Goal: Information Seeking & Learning: Compare options

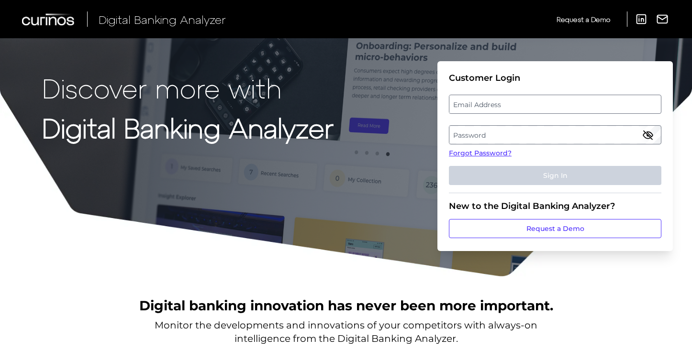
click at [481, 101] on label "Email Address" at bounding box center [554, 104] width 211 height 17
click at [481, 101] on input "email" at bounding box center [555, 104] width 212 height 19
type input "[PERSON_NAME][EMAIL_ADDRESS][PERSON_NAME][DOMAIN_NAME]"
click at [520, 139] on label "Password" at bounding box center [554, 134] width 211 height 17
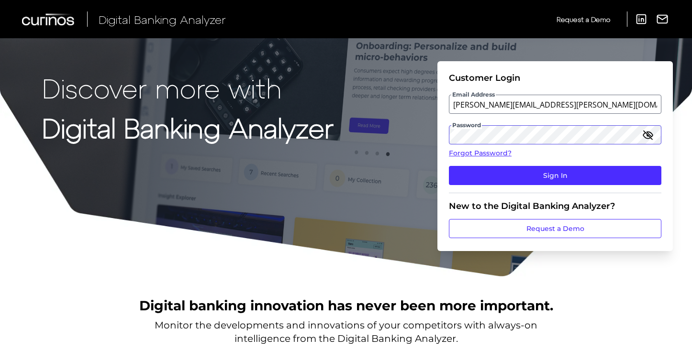
click at [449, 166] on button "Sign In" at bounding box center [555, 175] width 212 height 19
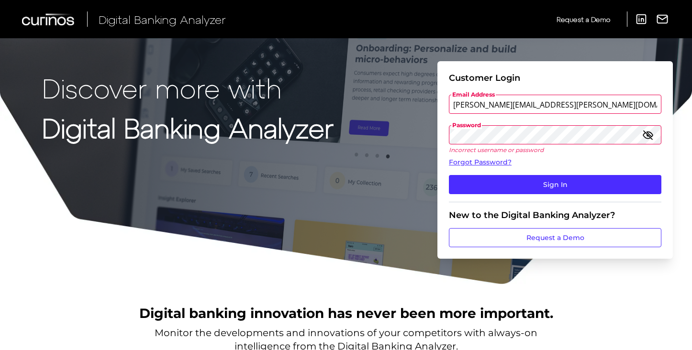
click at [449, 175] on button "Sign In" at bounding box center [555, 184] width 212 height 19
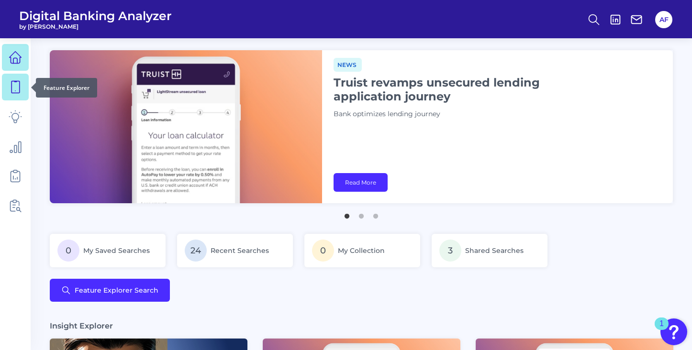
click at [11, 86] on icon at bounding box center [15, 87] width 8 height 12
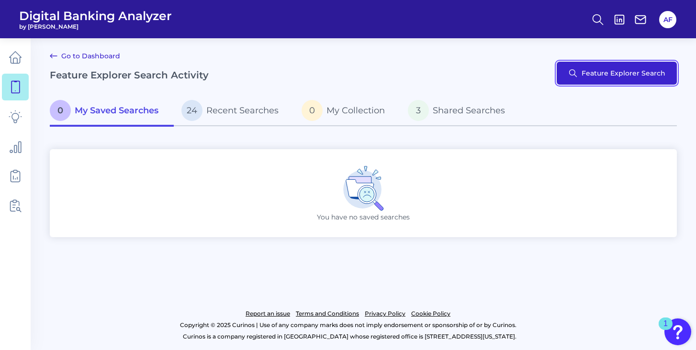
click at [573, 70] on button "Feature Explorer Search" at bounding box center [617, 73] width 120 height 23
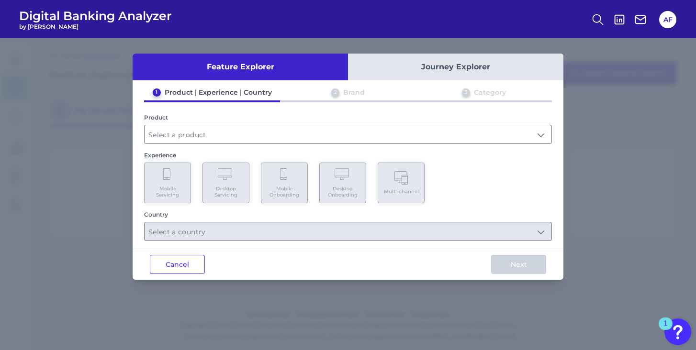
click at [433, 66] on button "Journey Explorer" at bounding box center [455, 67] width 215 height 27
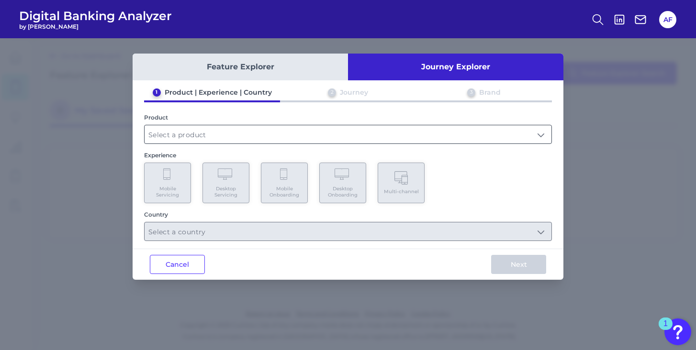
click at [262, 130] on input "text" at bounding box center [348, 134] width 407 height 18
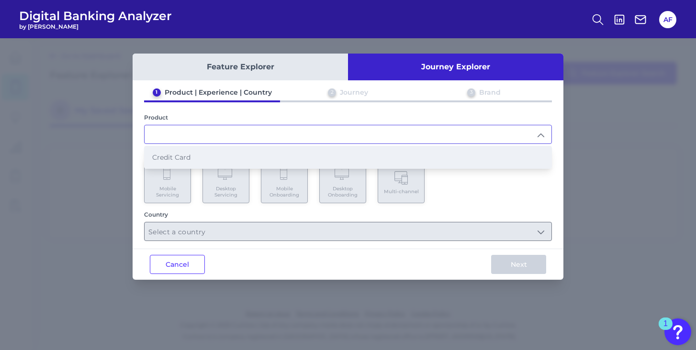
click at [190, 158] on span "Credit Card" at bounding box center [171, 157] width 38 height 9
type input "Credit Card"
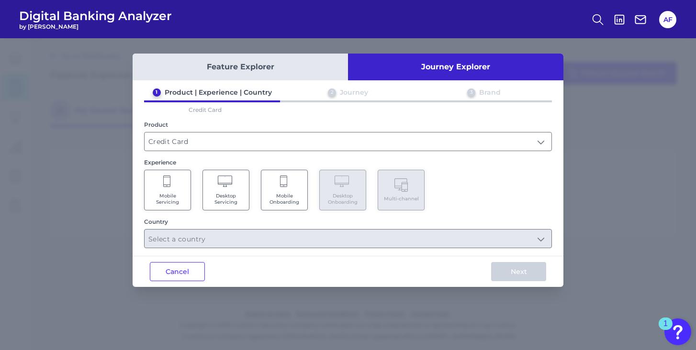
click at [289, 193] on span "Mobile Onboarding" at bounding box center [284, 199] width 36 height 12
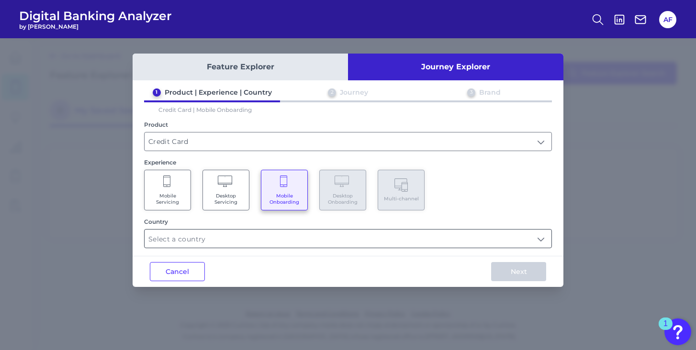
click at [260, 237] on input "text" at bounding box center [348, 239] width 407 height 18
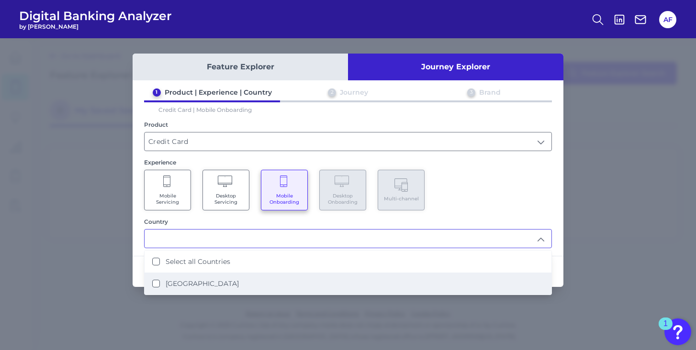
click at [209, 282] on label "[GEOGRAPHIC_DATA]" at bounding box center [202, 284] width 73 height 9
type input "Select all Countries"
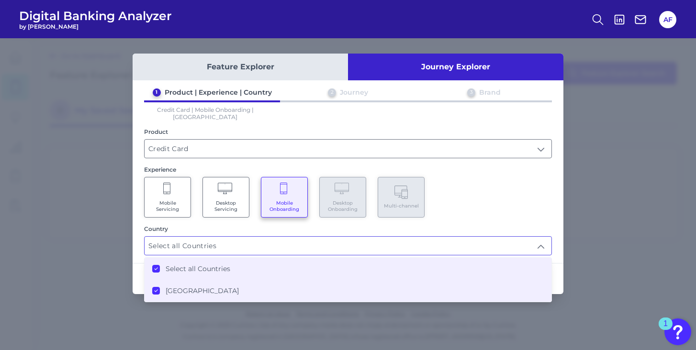
click at [531, 187] on div "Mobile Servicing Desktop Servicing Mobile Onboarding Desktop Onboarding Multi-c…" at bounding box center [348, 197] width 408 height 41
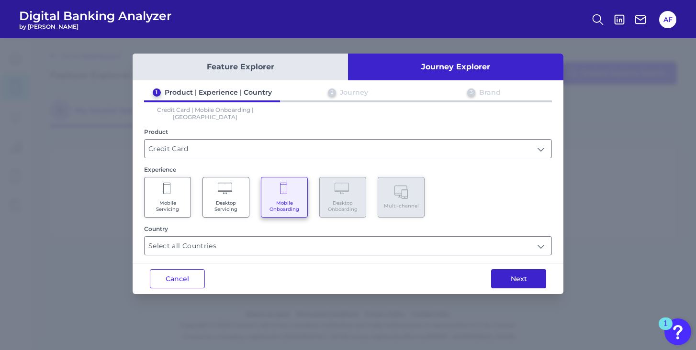
click at [511, 273] on button "Next" at bounding box center [518, 278] width 55 height 19
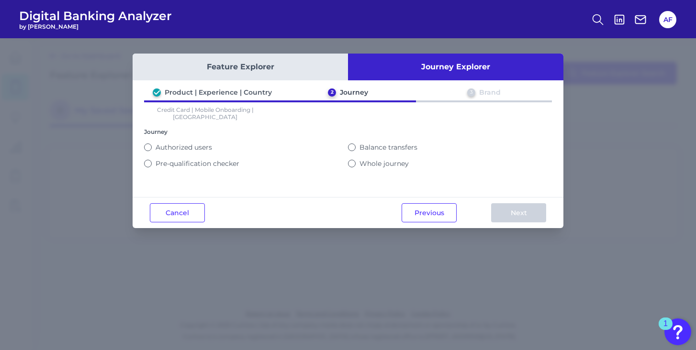
click at [386, 159] on label "Whole journey" at bounding box center [383, 163] width 49 height 9
click at [356, 160] on button "Whole journey" at bounding box center [352, 164] width 8 height 8
click at [504, 214] on button "Next" at bounding box center [518, 212] width 55 height 19
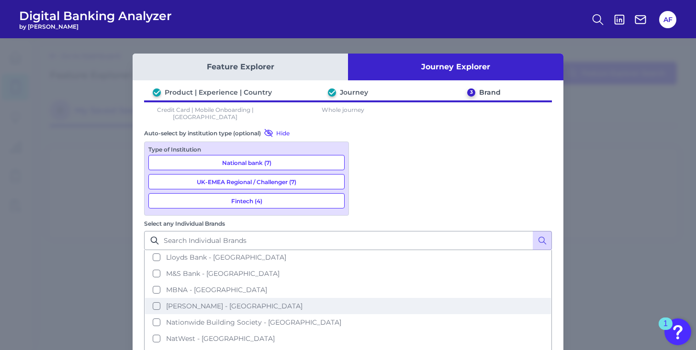
scroll to position [112, 0]
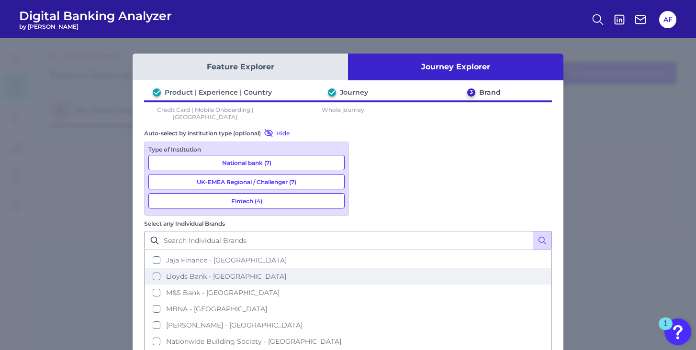
click at [286, 272] on span "Lloyds Bank - [GEOGRAPHIC_DATA]" at bounding box center [226, 276] width 120 height 9
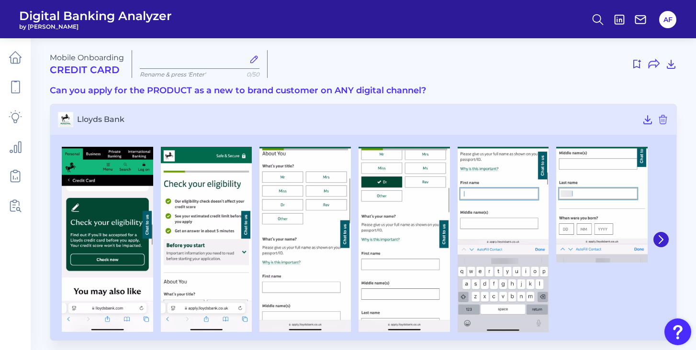
type input "[DATE]"
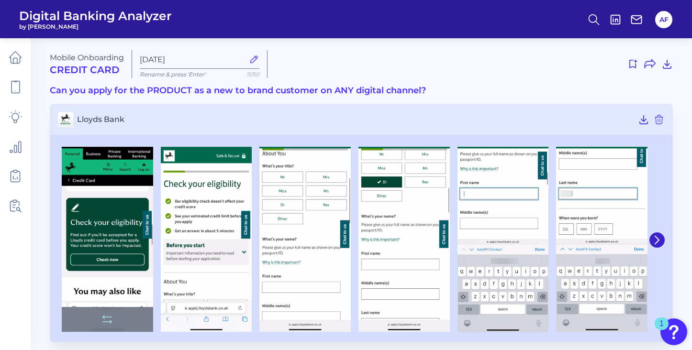
click at [96, 247] on img at bounding box center [107, 240] width 91 height 186
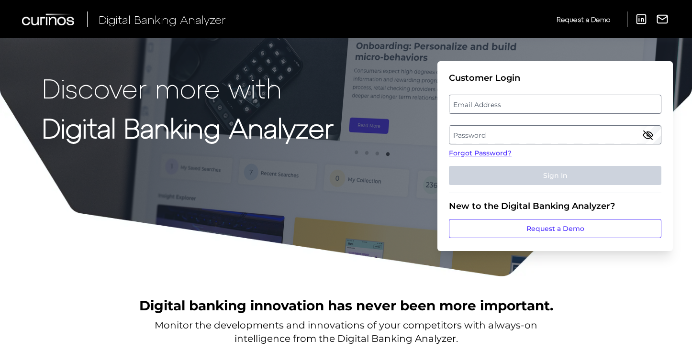
click at [499, 105] on label "Email Address" at bounding box center [554, 104] width 211 height 17
click at [499, 105] on input "email" at bounding box center [555, 104] width 212 height 19
type input "alice.falconer@aexp.com"
click at [510, 139] on label "Password" at bounding box center [554, 134] width 211 height 17
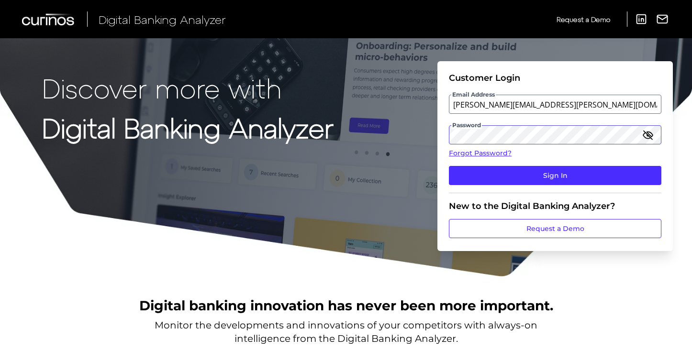
click at [449, 166] on button "Sign In" at bounding box center [555, 175] width 212 height 19
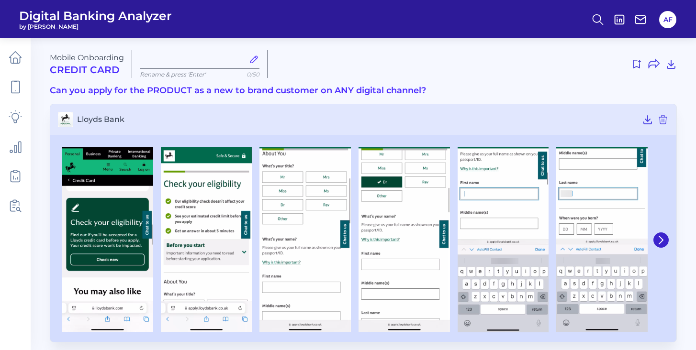
type input "Aug 13 2025"
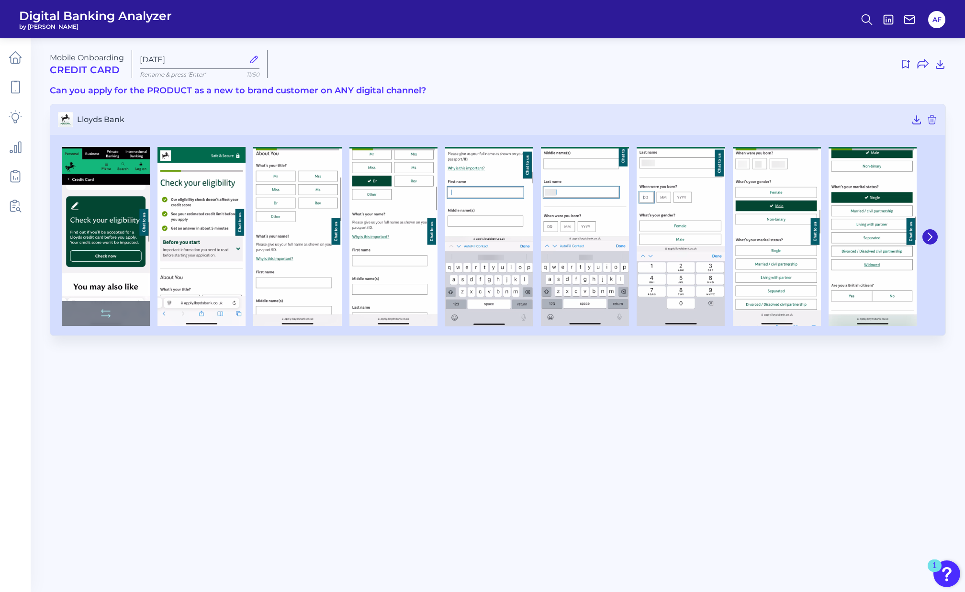
click at [113, 225] on img at bounding box center [106, 236] width 88 height 179
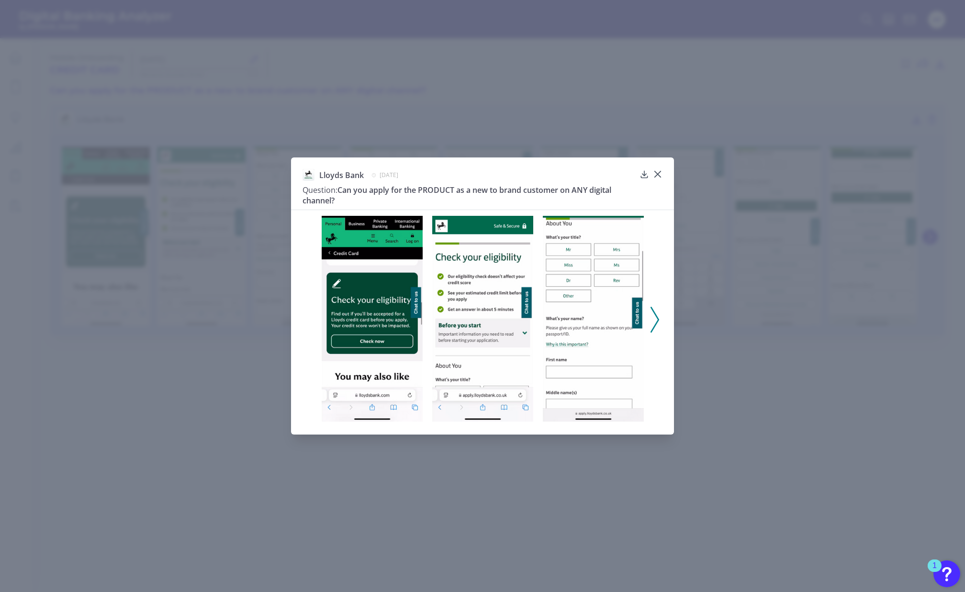
click at [659, 316] on button at bounding box center [655, 320] width 10 height 26
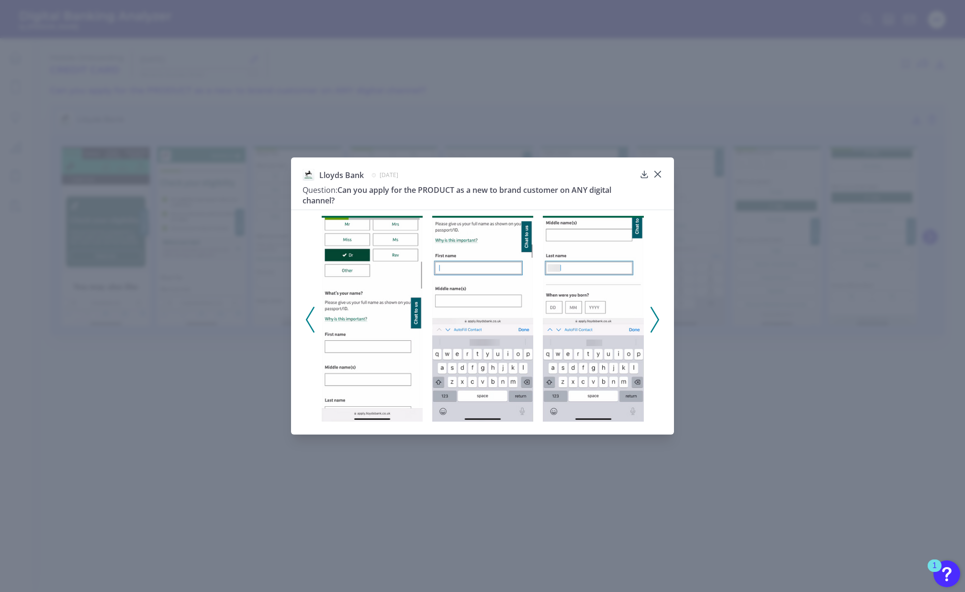
click at [659, 316] on button at bounding box center [655, 320] width 10 height 26
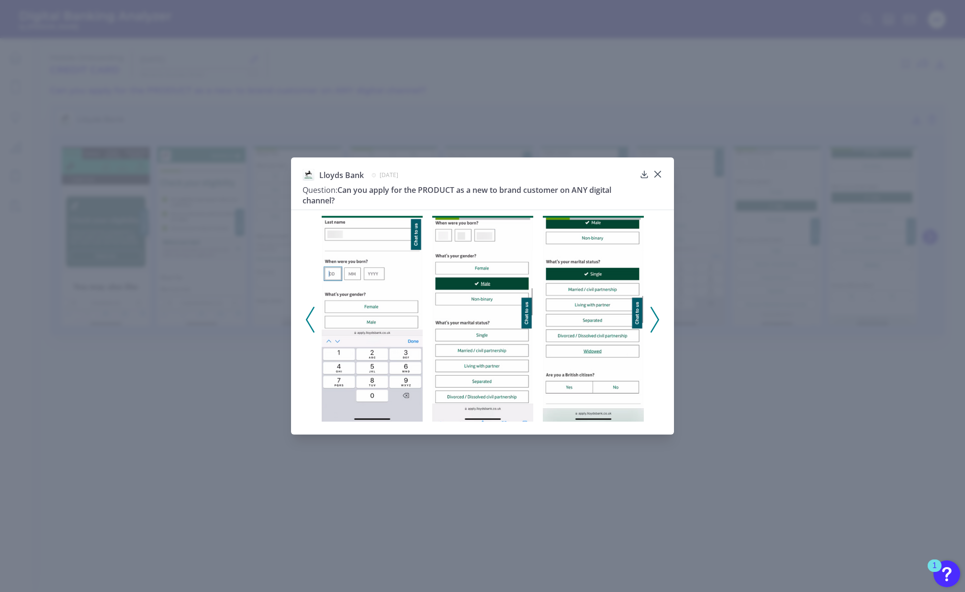
click at [659, 316] on button at bounding box center [655, 320] width 10 height 26
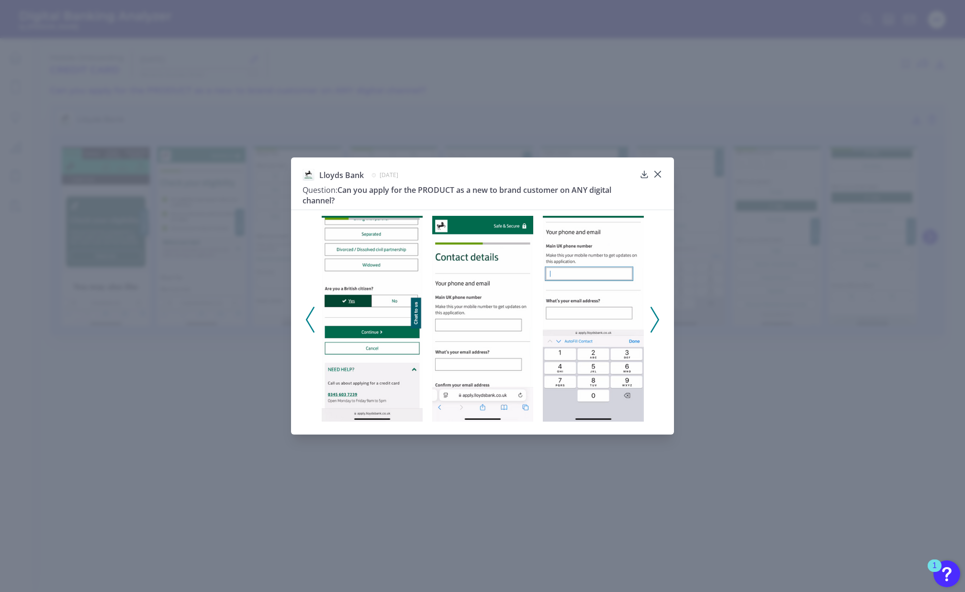
click at [659, 316] on button at bounding box center [655, 320] width 10 height 26
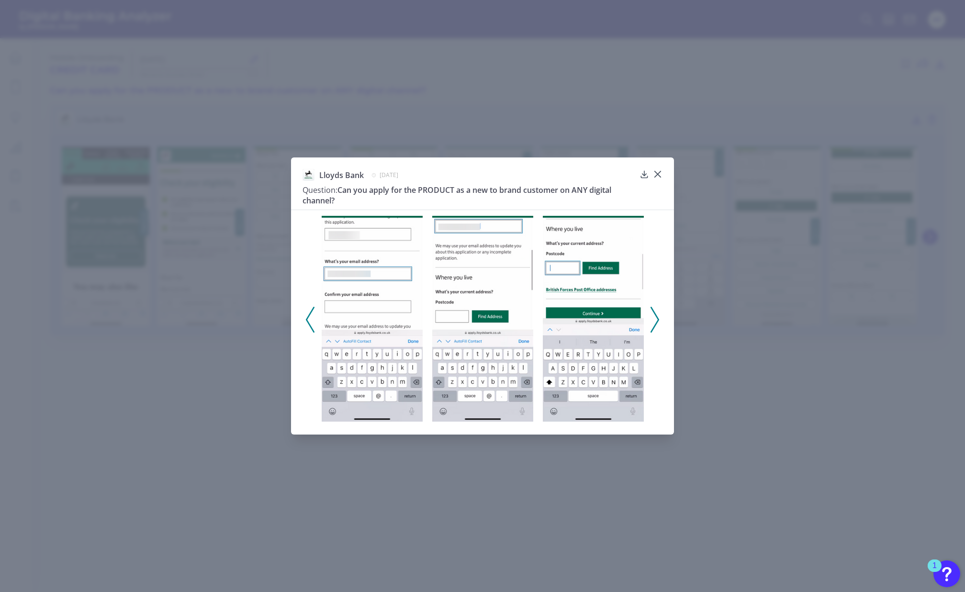
click at [659, 316] on button at bounding box center [655, 320] width 10 height 26
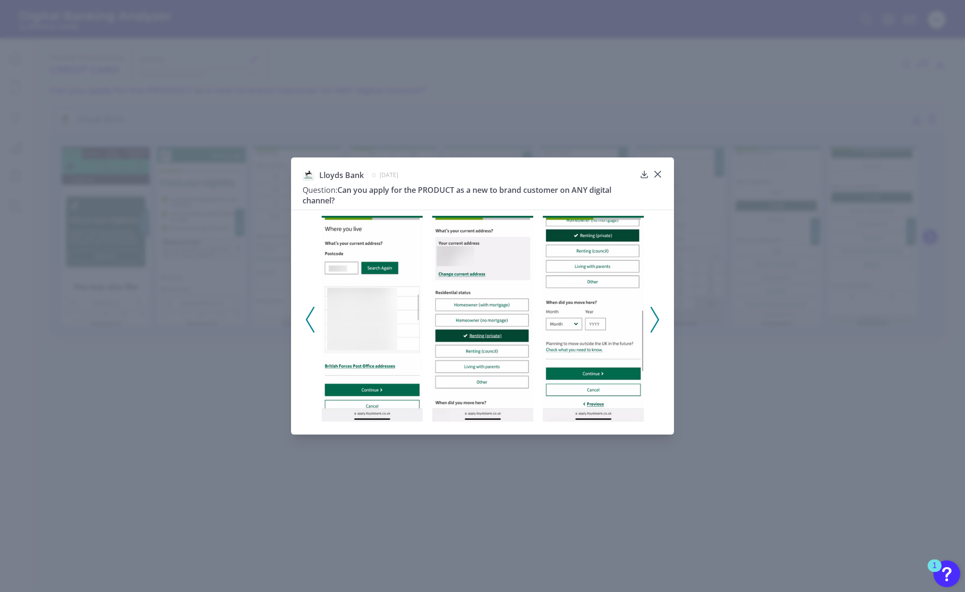
click at [659, 316] on button at bounding box center [655, 320] width 10 height 26
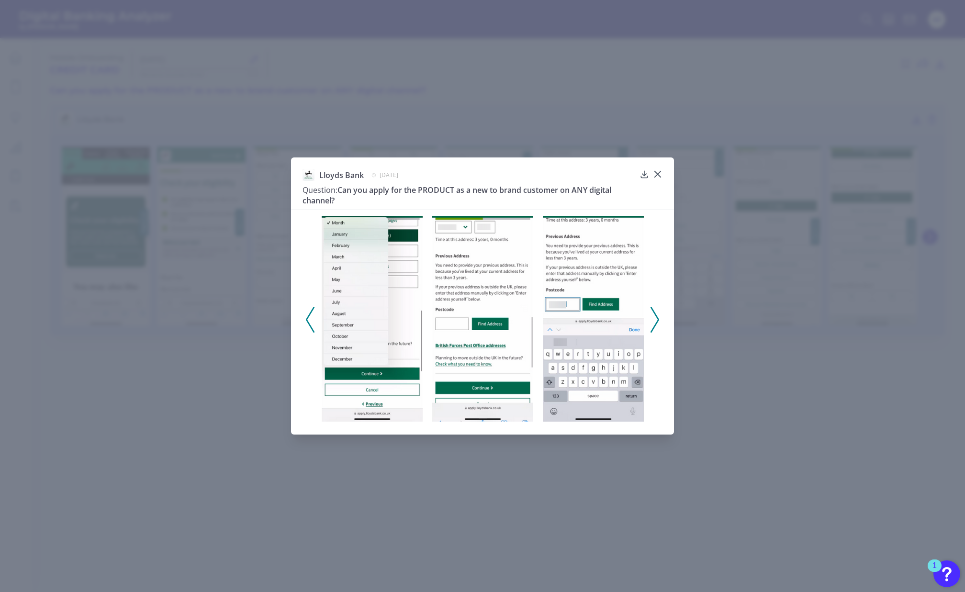
click at [659, 316] on button at bounding box center [655, 320] width 10 height 26
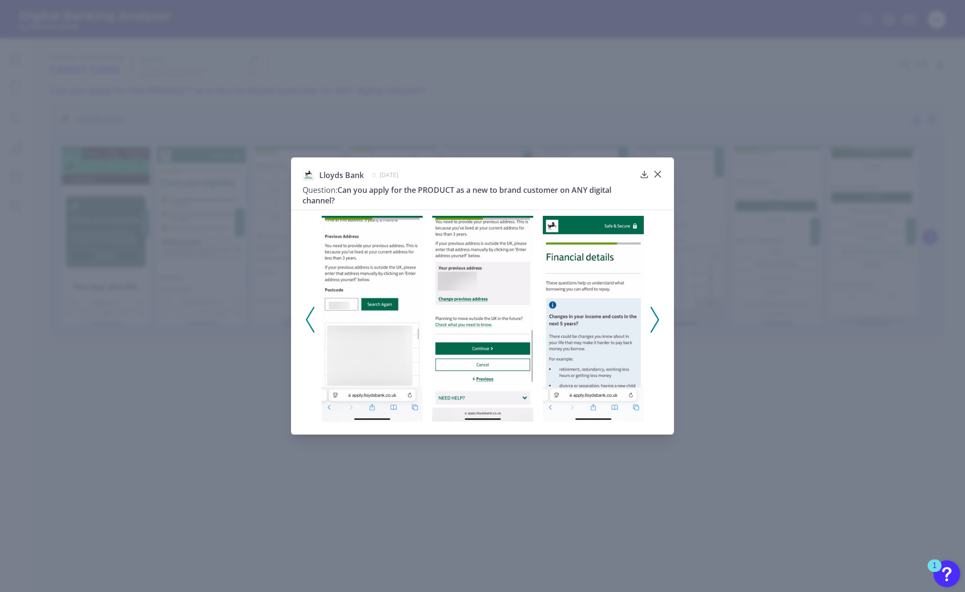
click at [659, 316] on button at bounding box center [655, 320] width 10 height 26
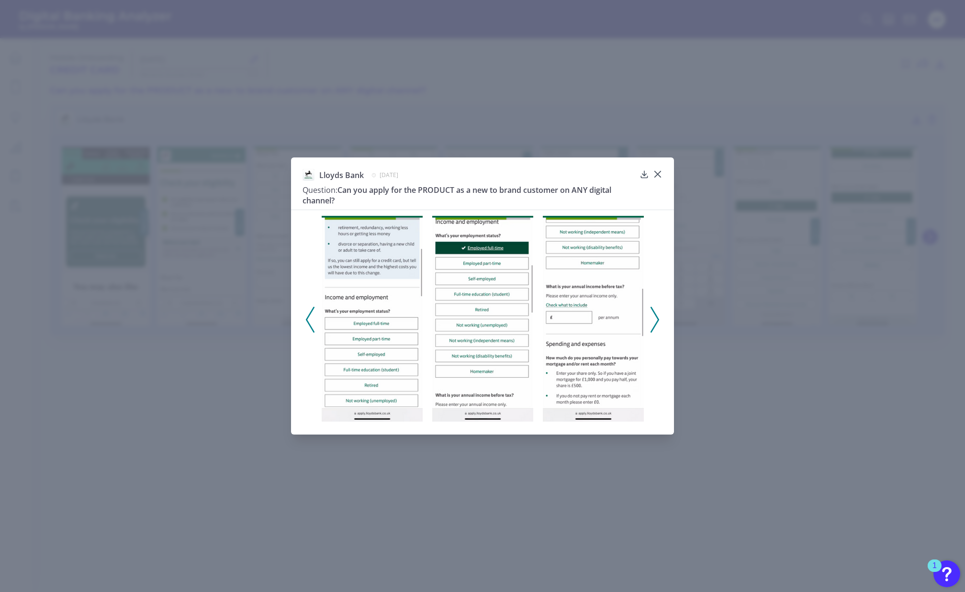
click at [659, 316] on button at bounding box center [655, 320] width 10 height 26
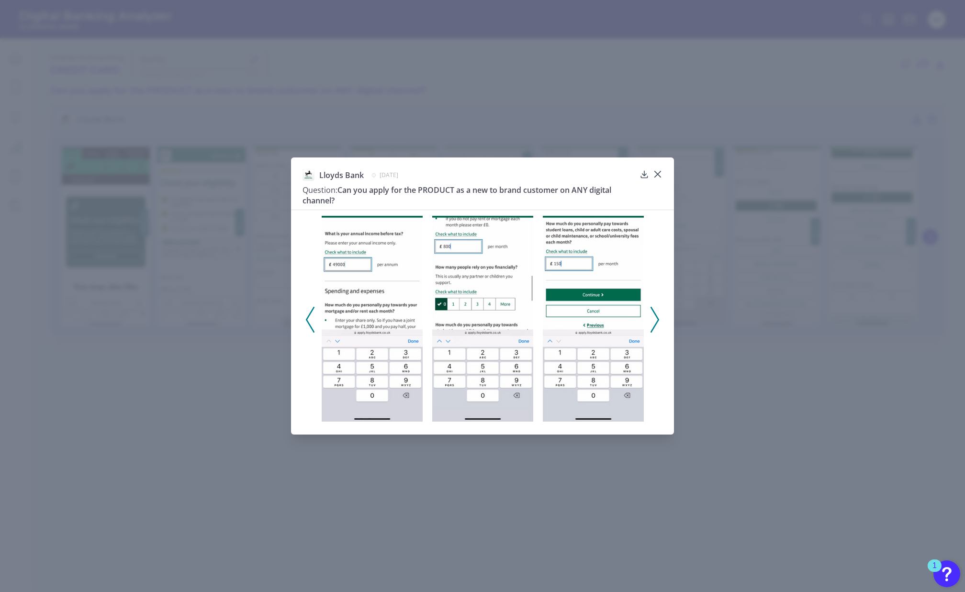
click at [659, 316] on button at bounding box center [655, 320] width 10 height 26
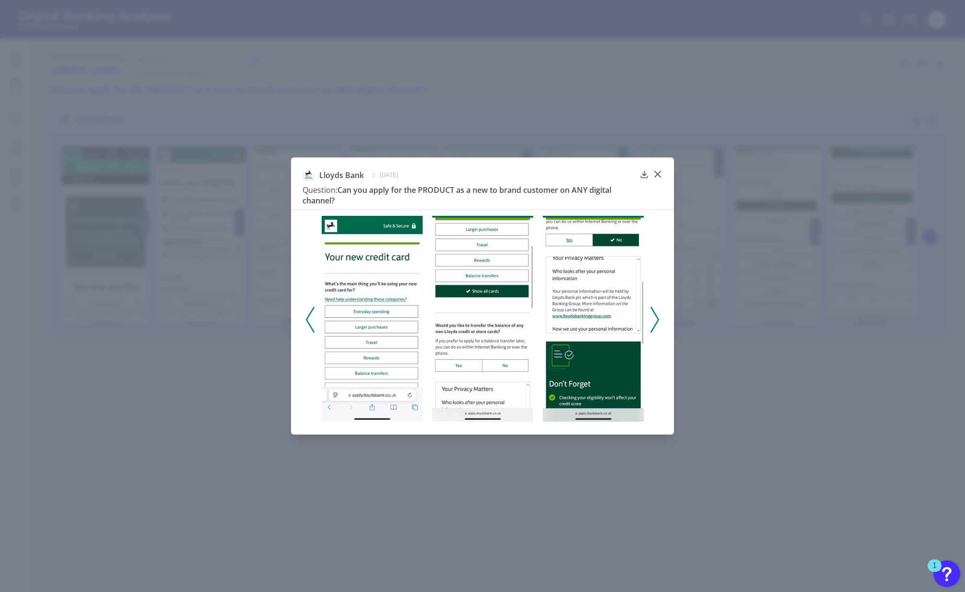
click at [659, 316] on button at bounding box center [655, 320] width 10 height 26
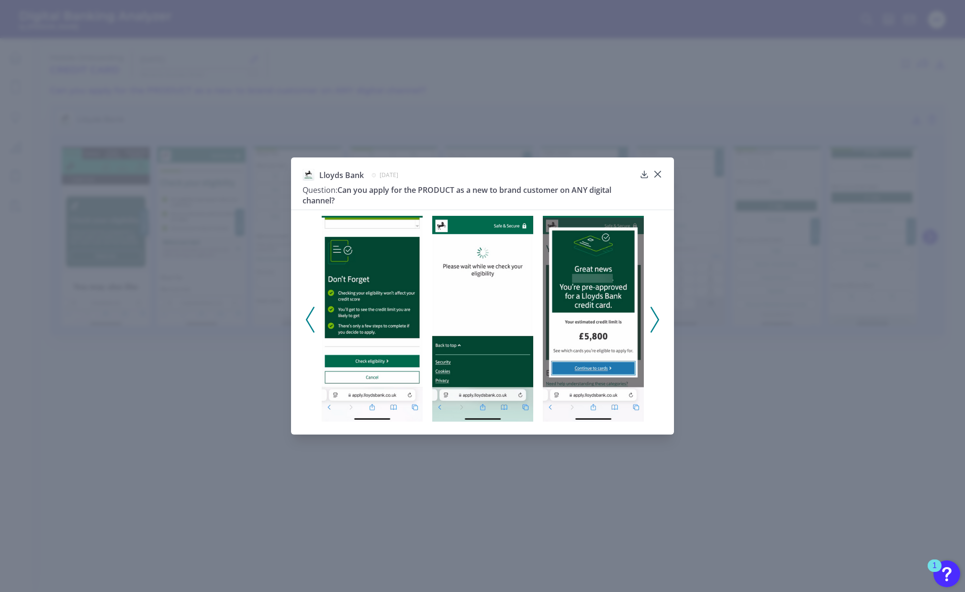
click at [659, 316] on button at bounding box center [655, 320] width 10 height 26
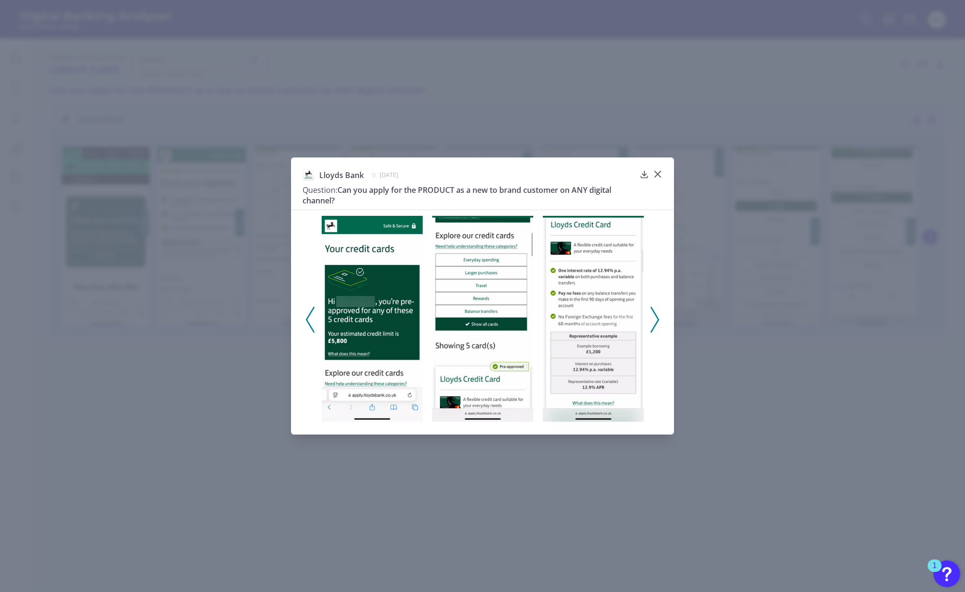
click at [304, 315] on div at bounding box center [482, 316] width 383 height 213
click at [306, 321] on polyline at bounding box center [309, 319] width 7 height 24
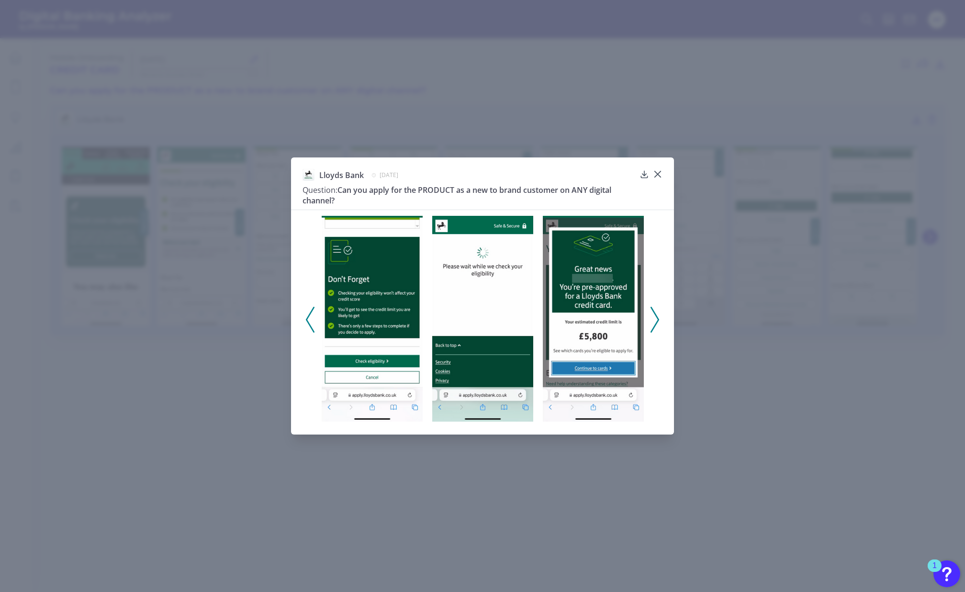
click at [653, 323] on icon at bounding box center [654, 320] width 9 height 26
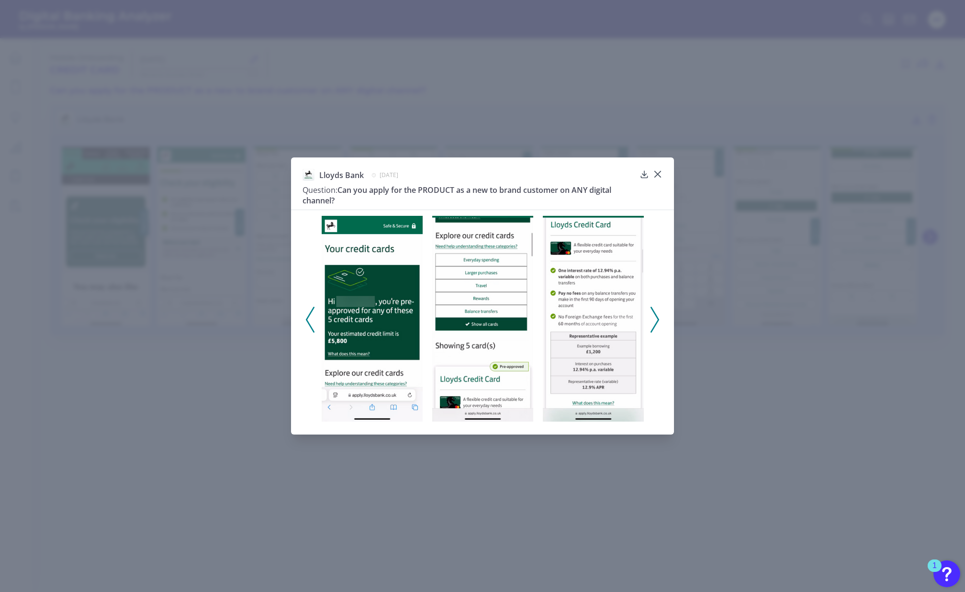
click at [653, 323] on icon at bounding box center [654, 320] width 9 height 26
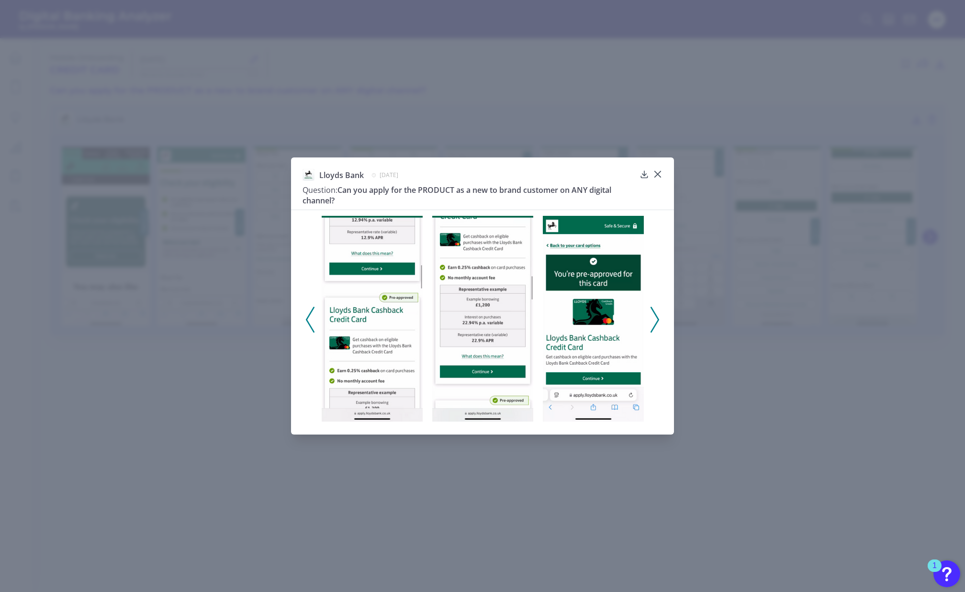
click at [653, 323] on icon at bounding box center [654, 320] width 9 height 26
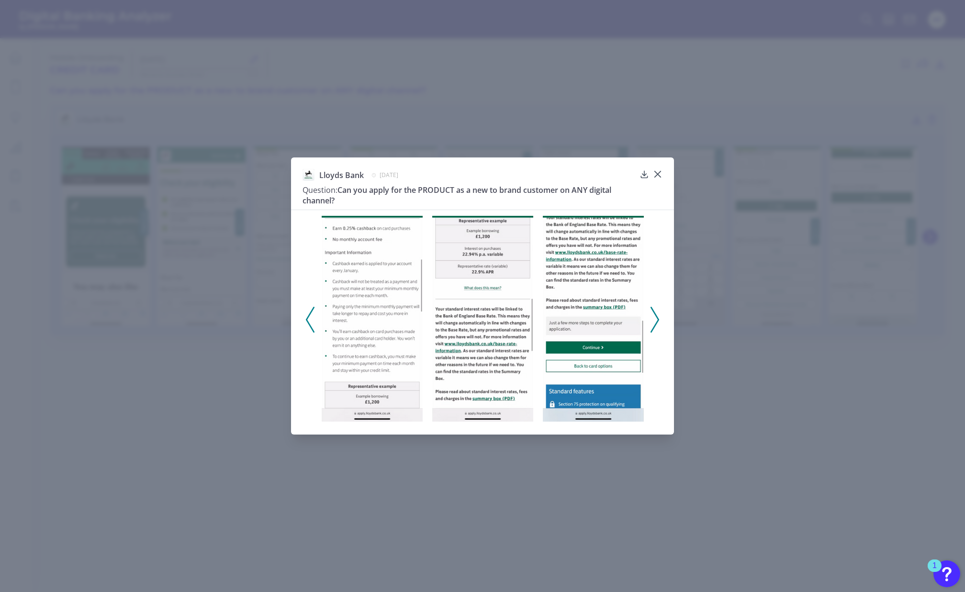
click at [653, 323] on icon at bounding box center [654, 320] width 9 height 26
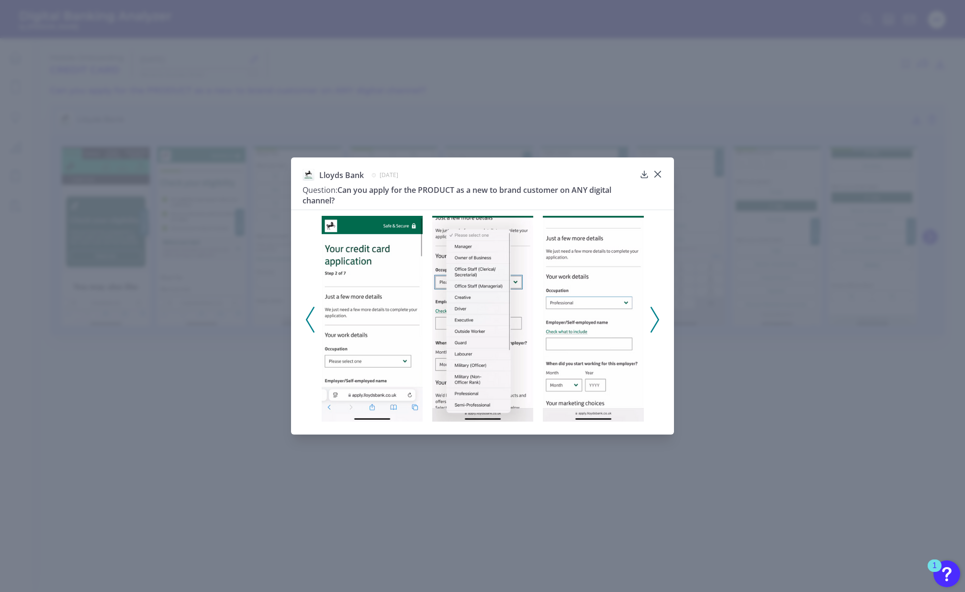
click at [653, 323] on icon at bounding box center [654, 320] width 9 height 26
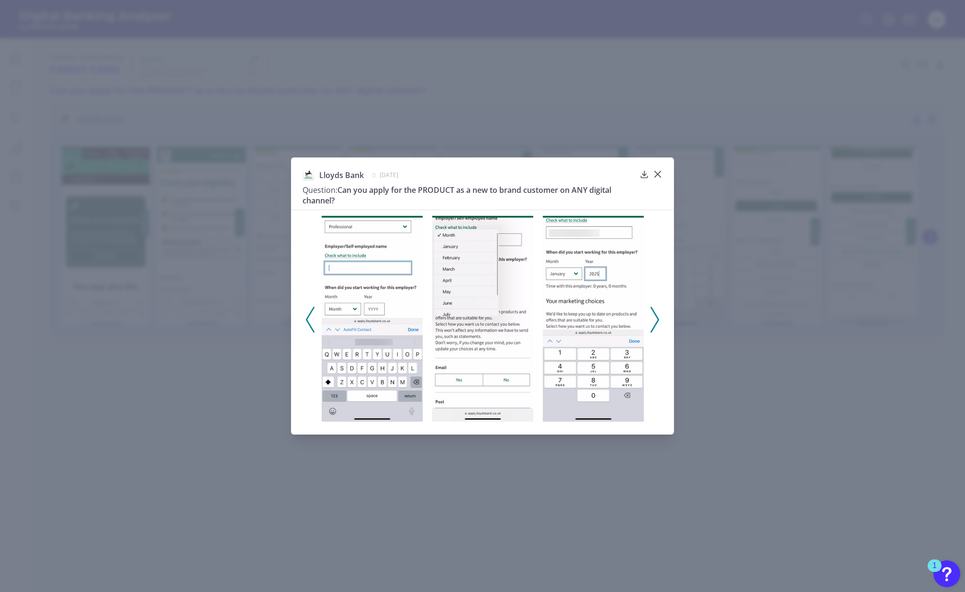
click at [653, 323] on icon at bounding box center [654, 320] width 9 height 26
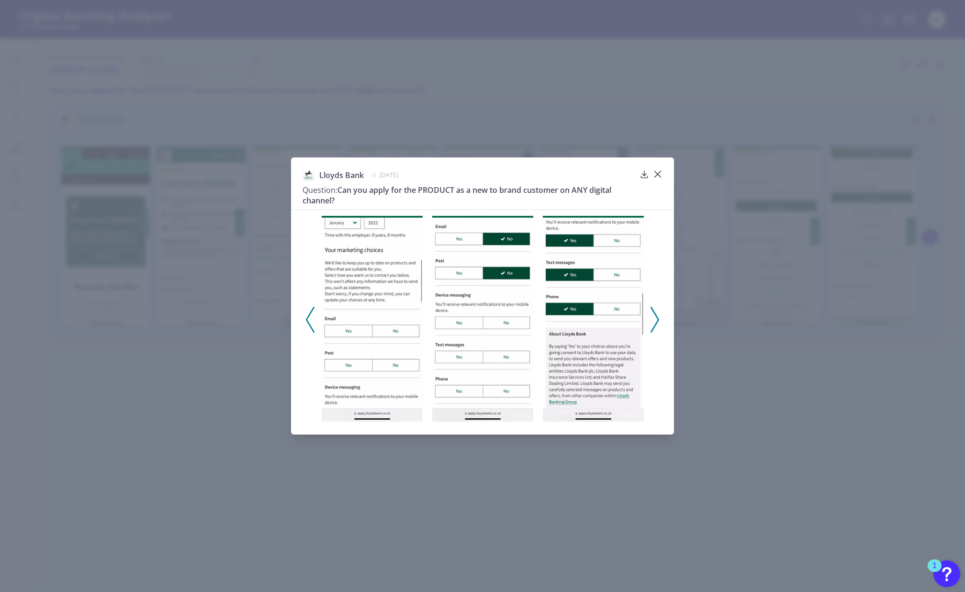
click at [653, 323] on icon at bounding box center [654, 320] width 9 height 26
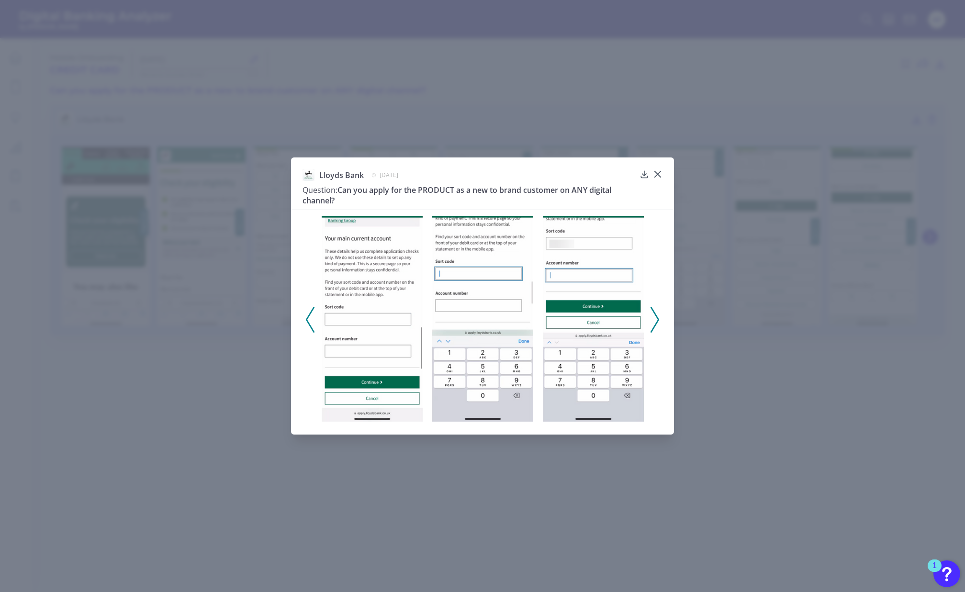
click at [653, 323] on icon at bounding box center [654, 320] width 9 height 26
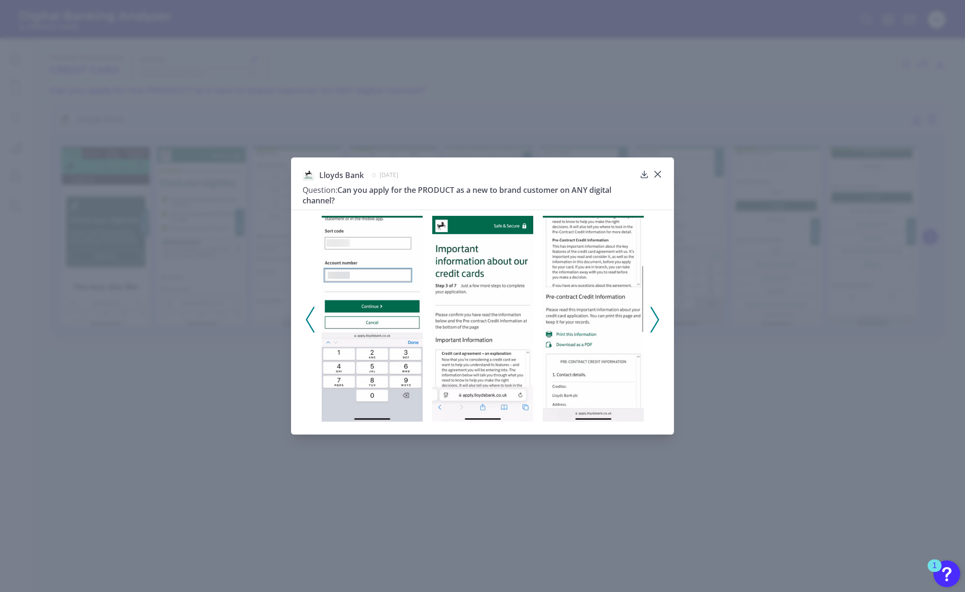
click at [653, 323] on icon at bounding box center [654, 320] width 9 height 26
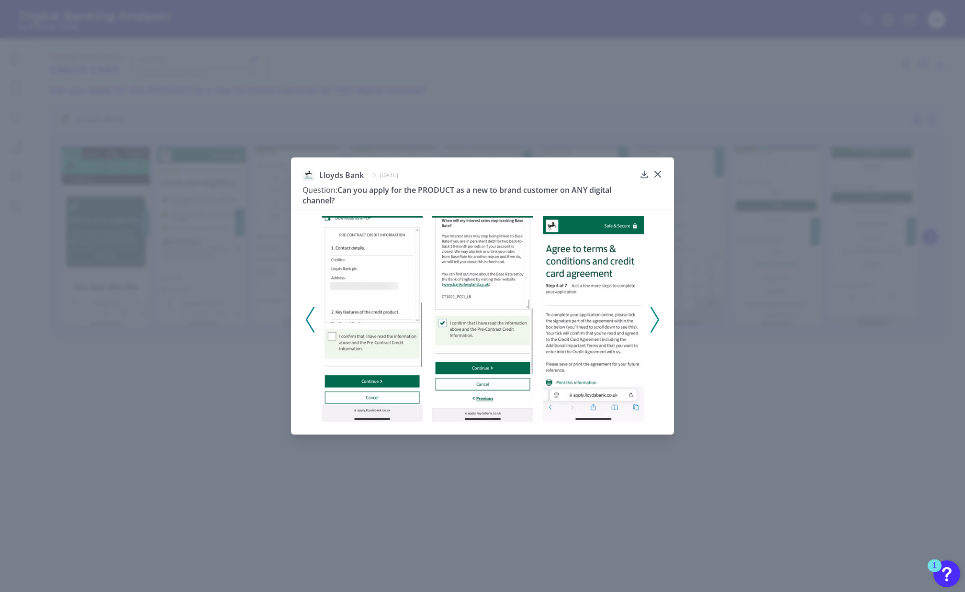
click at [656, 322] on icon at bounding box center [654, 320] width 9 height 26
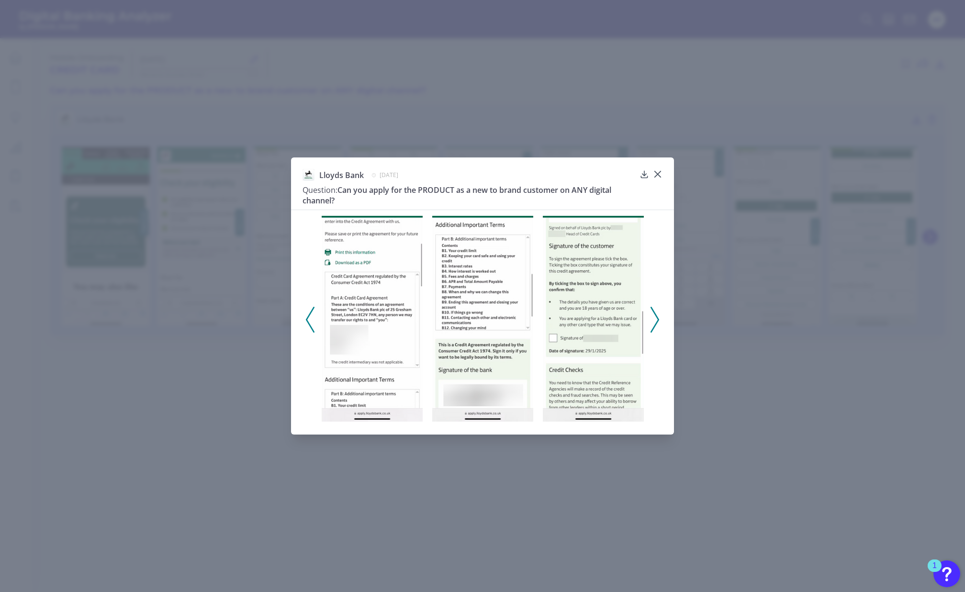
click at [656, 322] on icon at bounding box center [654, 320] width 9 height 26
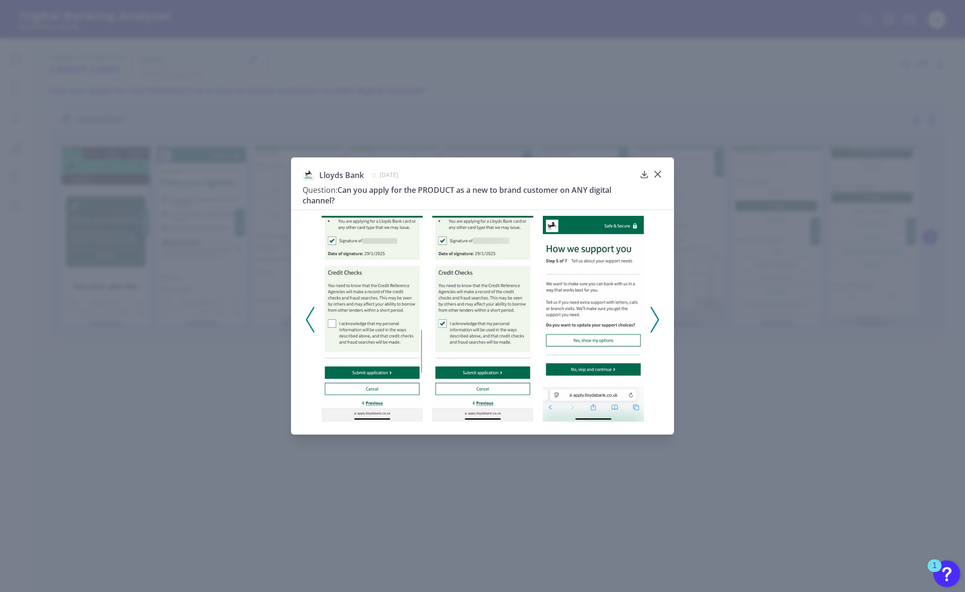
click at [656, 322] on icon at bounding box center [654, 320] width 9 height 26
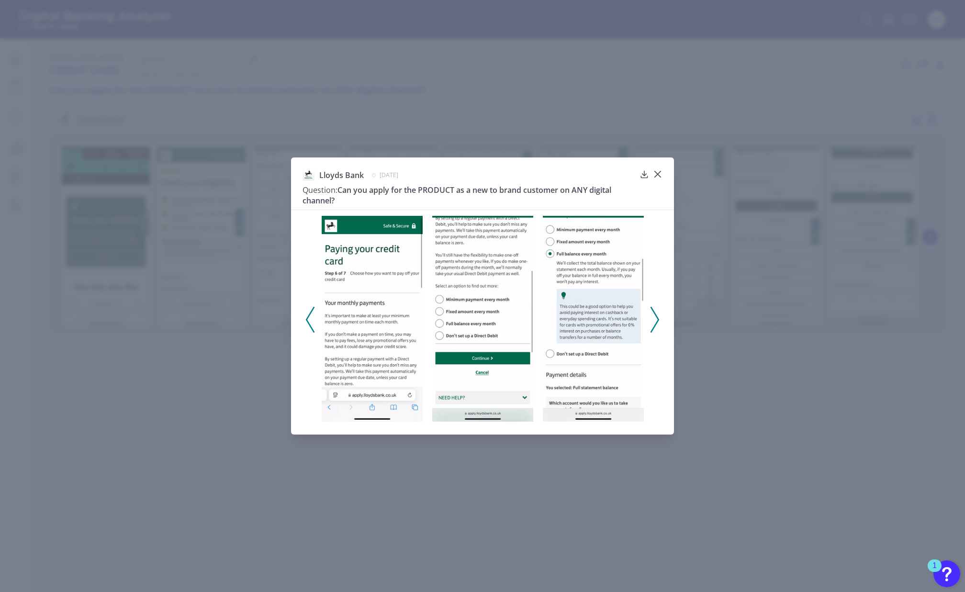
click at [656, 322] on icon at bounding box center [654, 320] width 9 height 26
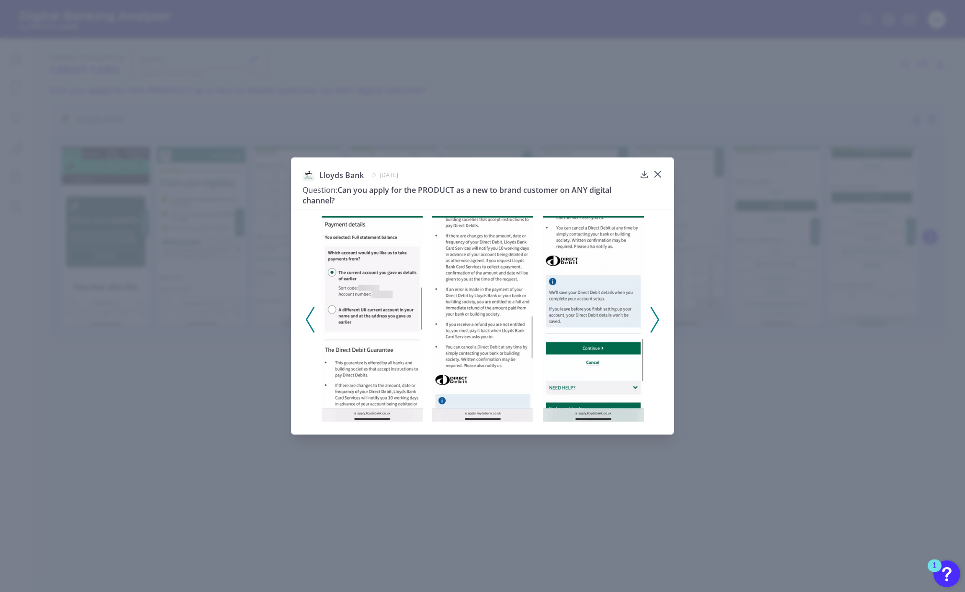
click at [654, 322] on icon at bounding box center [654, 320] width 9 height 26
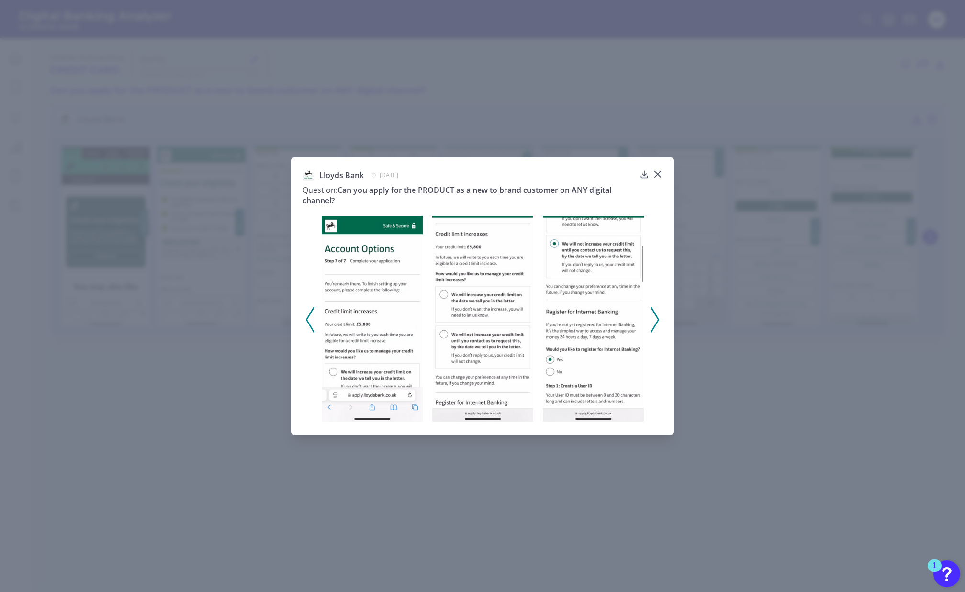
click at [654, 322] on icon at bounding box center [654, 320] width 9 height 26
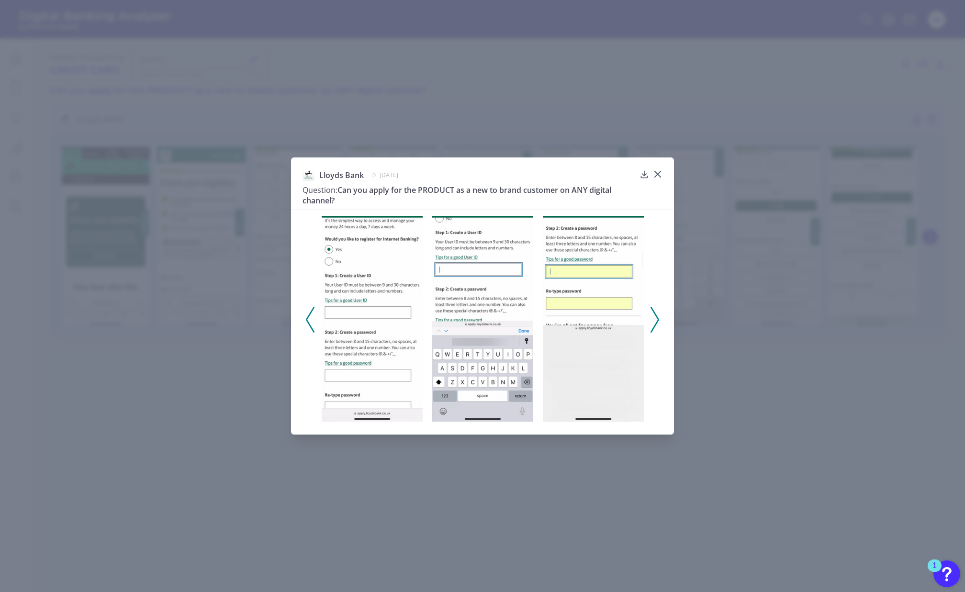
click at [654, 322] on icon at bounding box center [654, 320] width 9 height 26
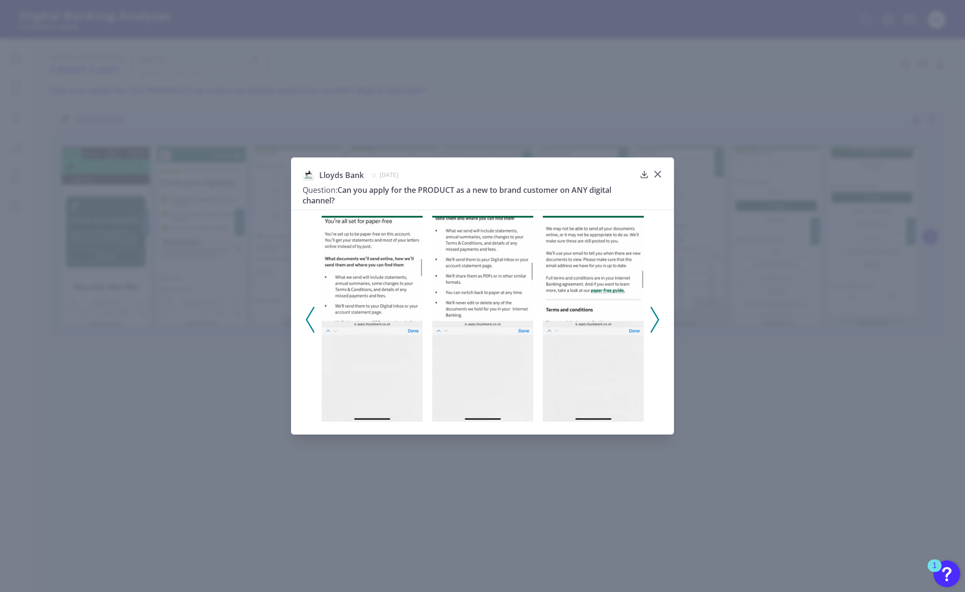
click at [654, 322] on icon at bounding box center [654, 320] width 9 height 26
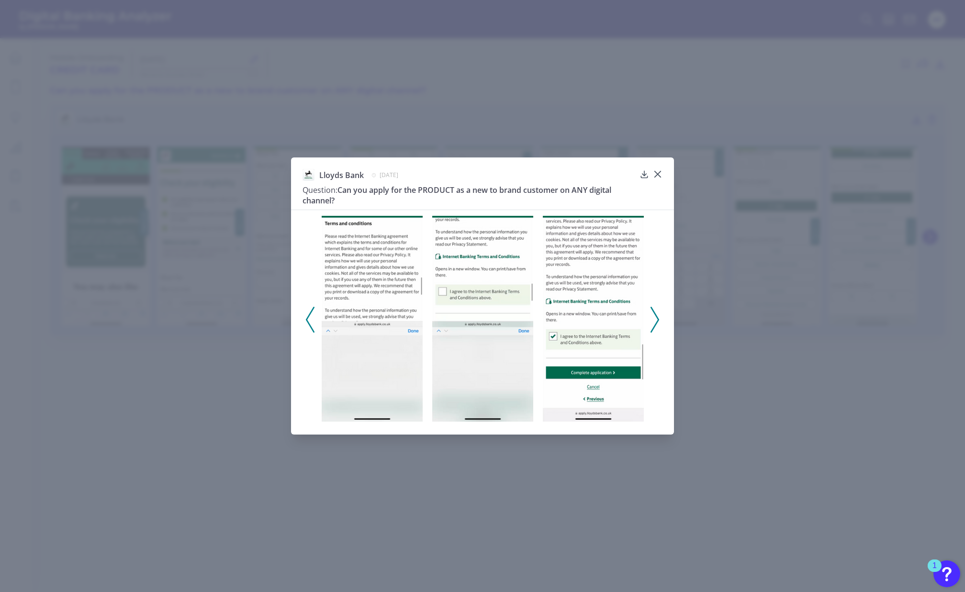
click at [654, 322] on icon at bounding box center [654, 320] width 9 height 26
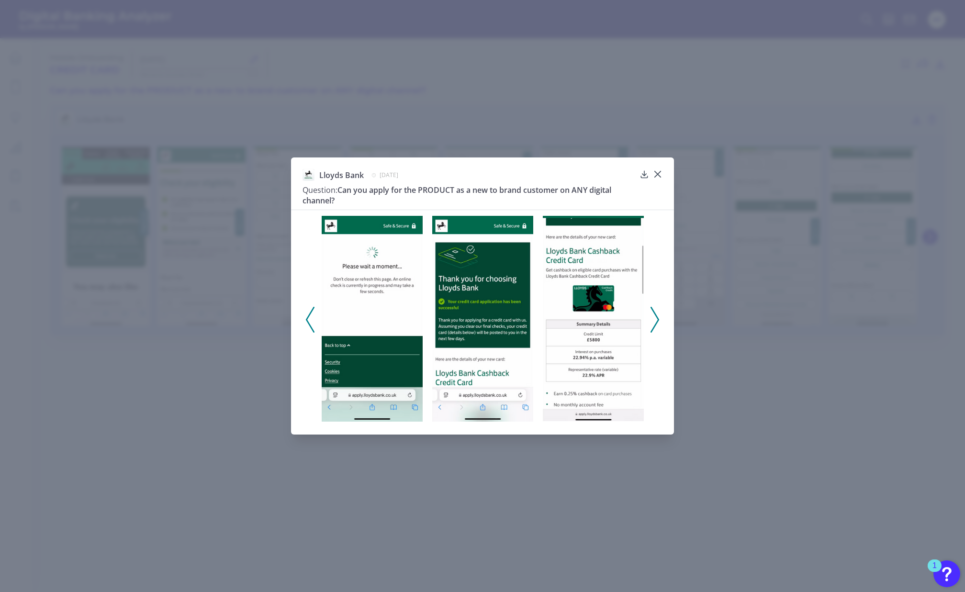
click at [654, 322] on icon at bounding box center [654, 320] width 9 height 26
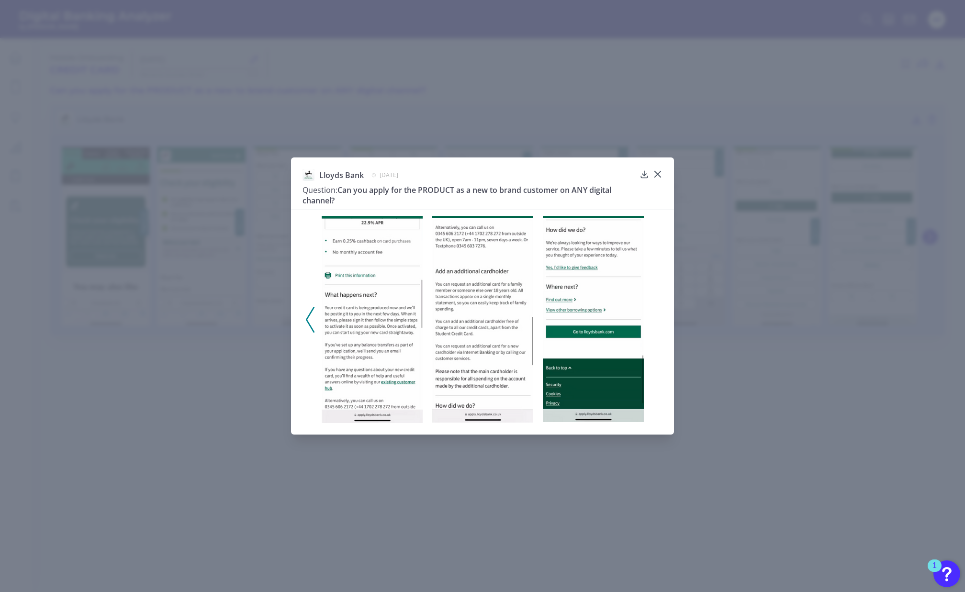
click at [654, 322] on div at bounding box center [482, 316] width 383 height 213
click at [657, 171] on icon at bounding box center [658, 174] width 10 height 10
